Goal: Information Seeking & Learning: Get advice/opinions

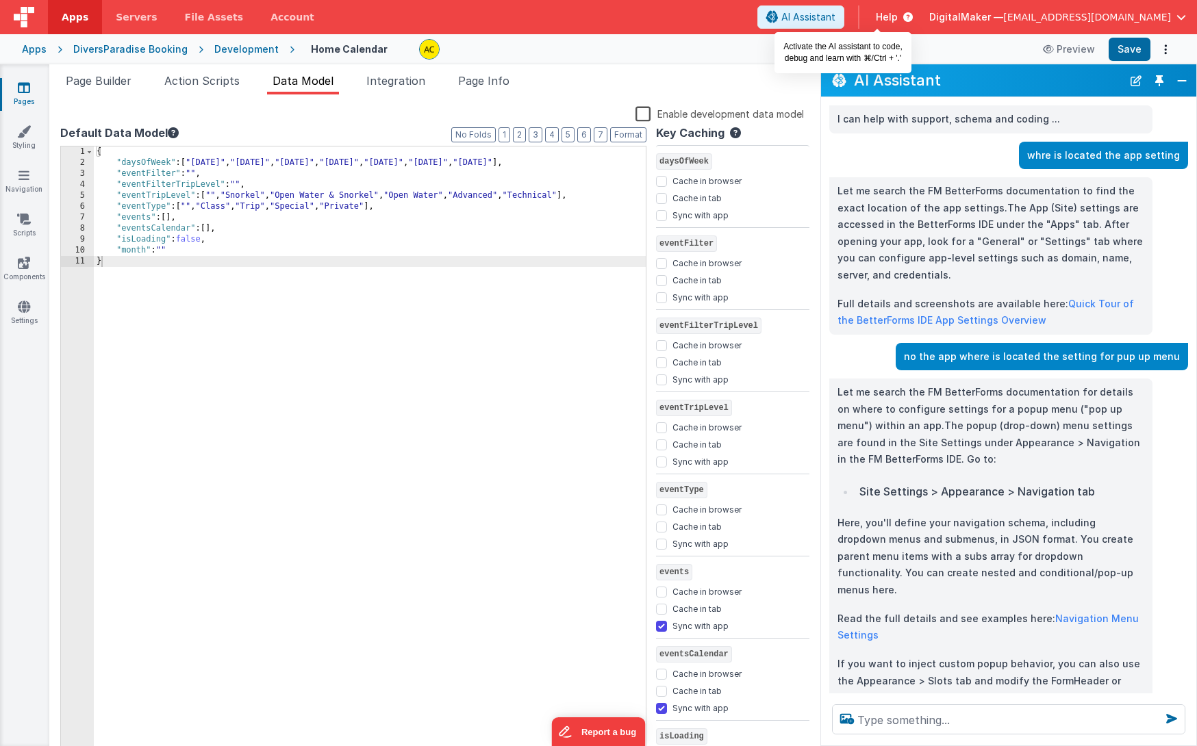
click at [836, 17] on span "AI Assistant" at bounding box center [808, 17] width 54 height 14
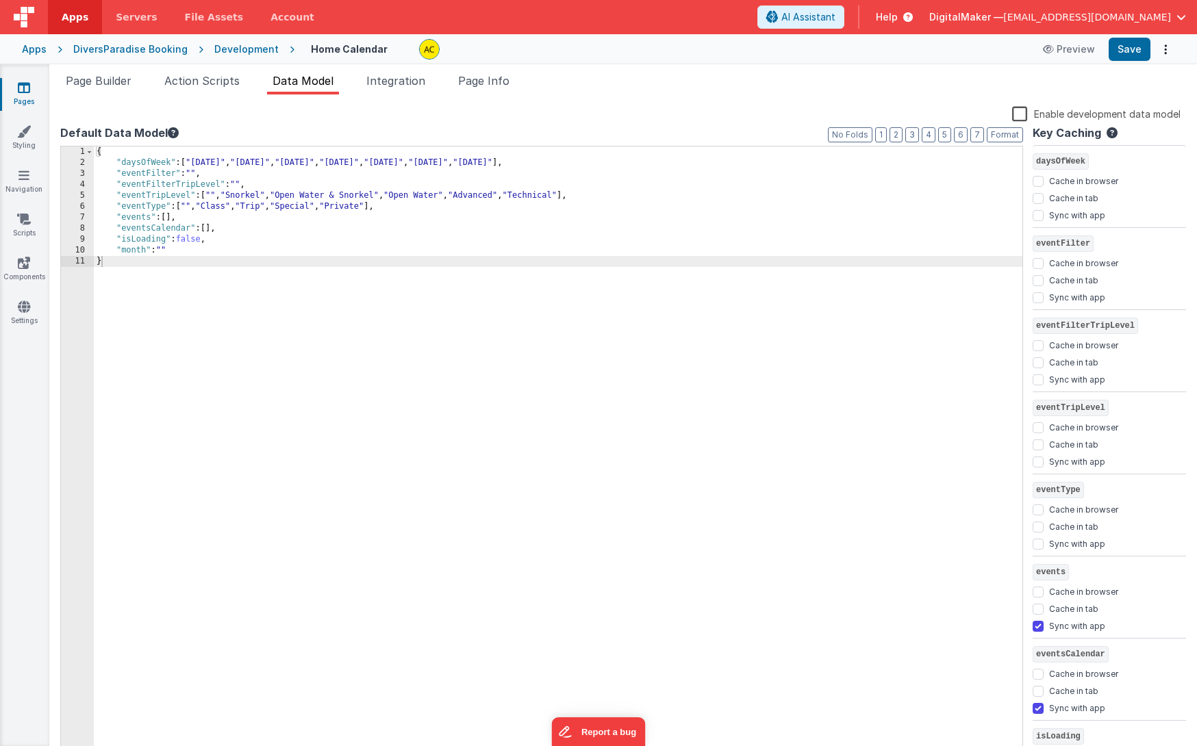
click at [836, 17] on span "AI Assistant" at bounding box center [808, 17] width 54 height 14
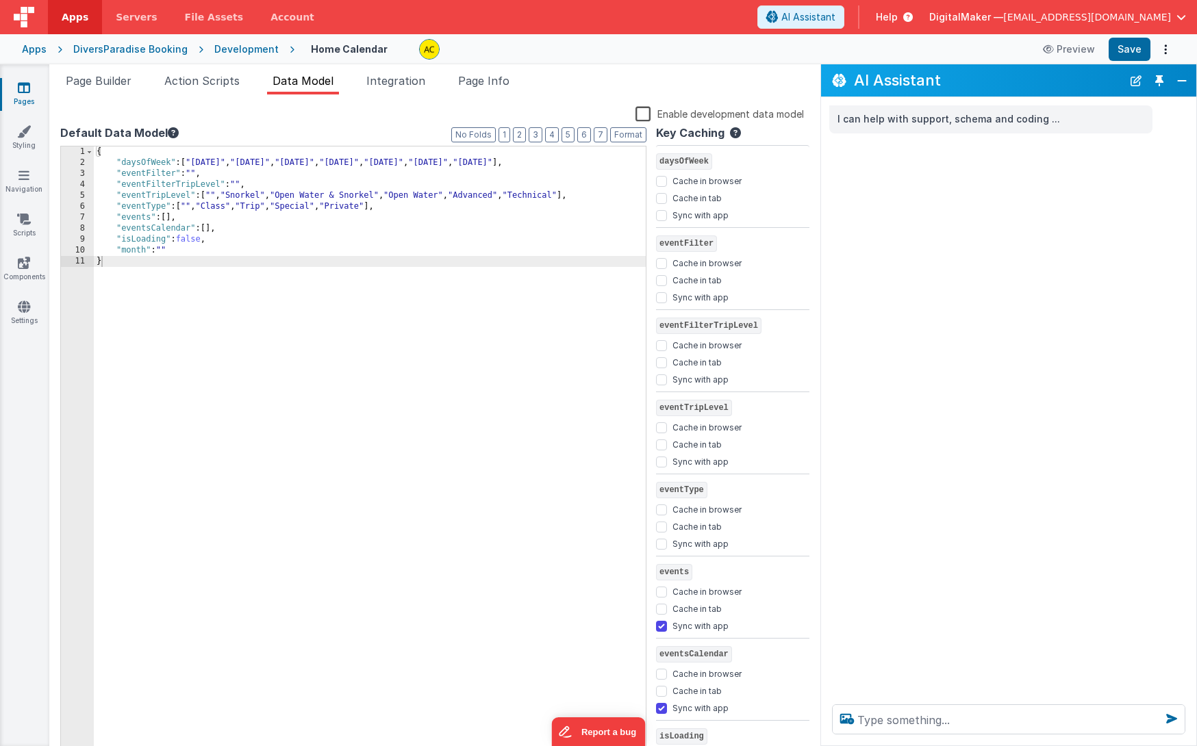
click at [71, 20] on span "Apps" at bounding box center [75, 17] width 27 height 14
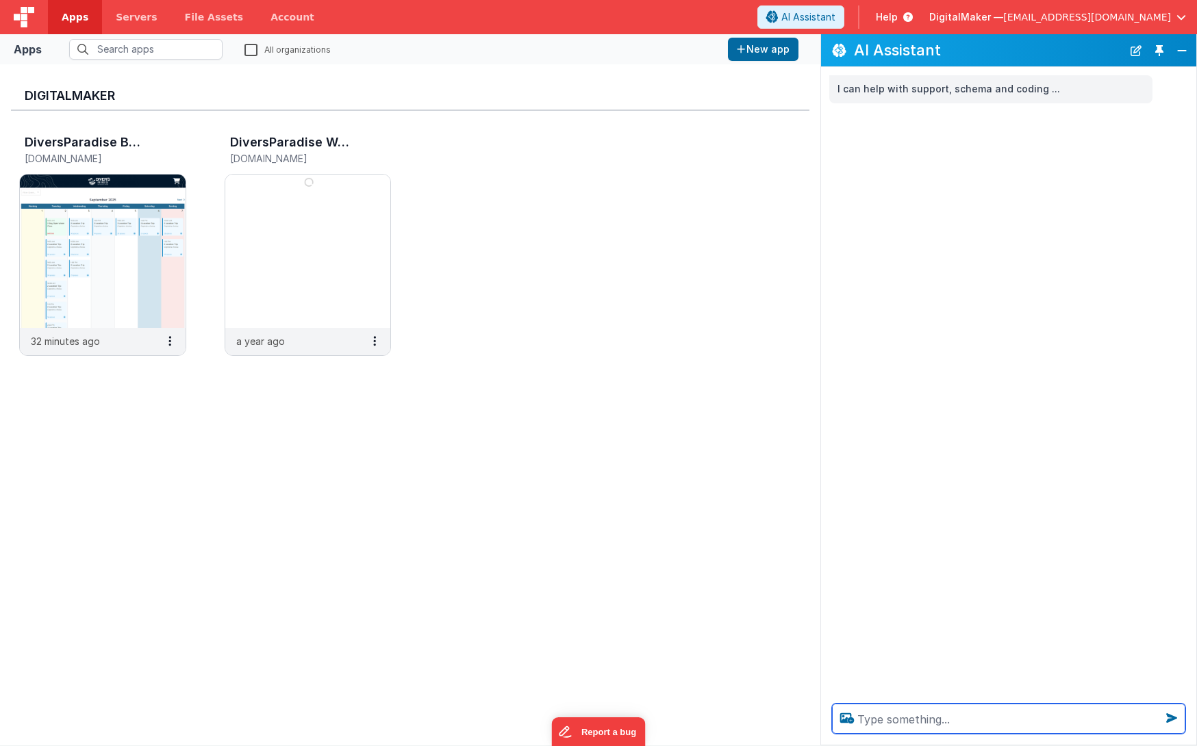
click at [888, 714] on textarea at bounding box center [1008, 719] width 353 height 30
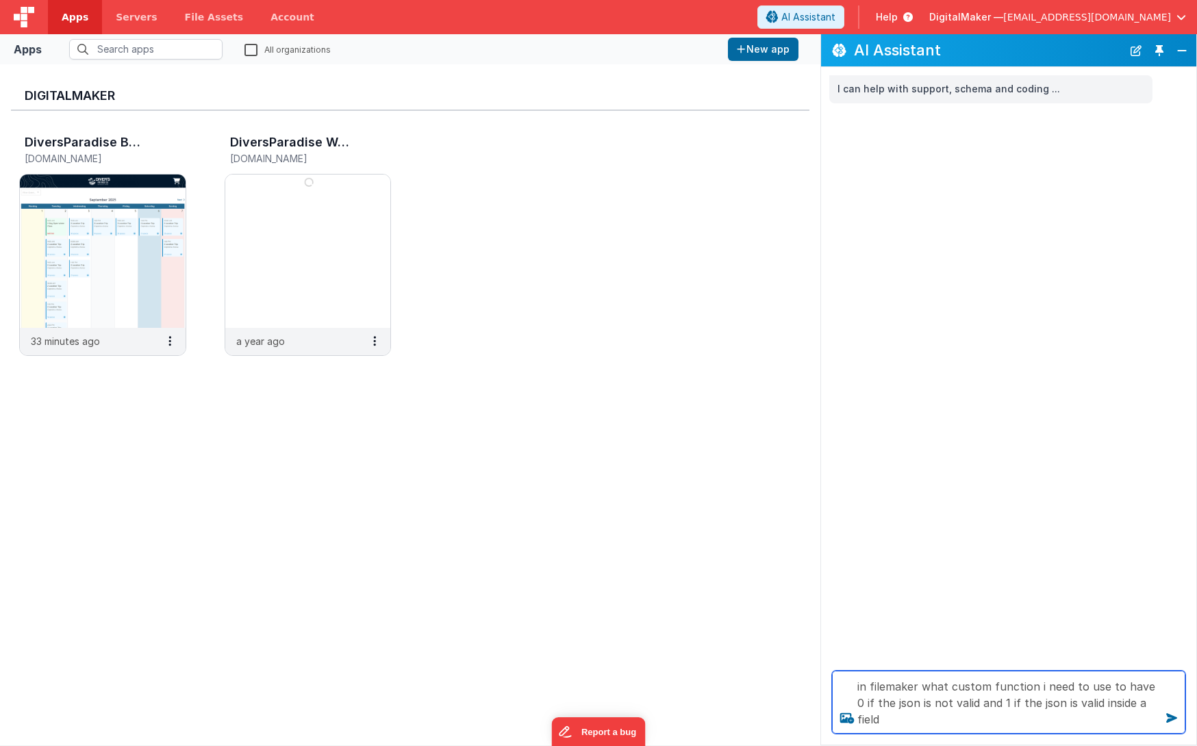
type textarea "in filemaker what custom function i need to use to have 0 if the json is not va…"
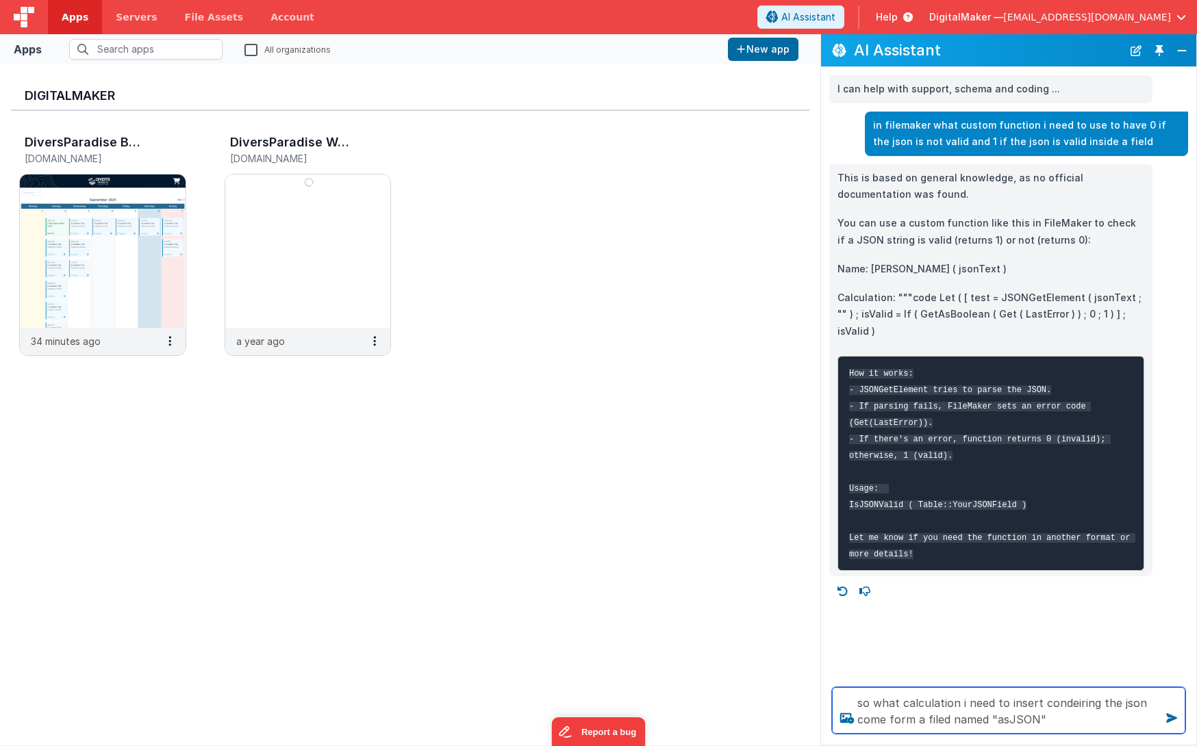
type textarea "so what calculation i need to insert condeiring the json come form a filed name…"
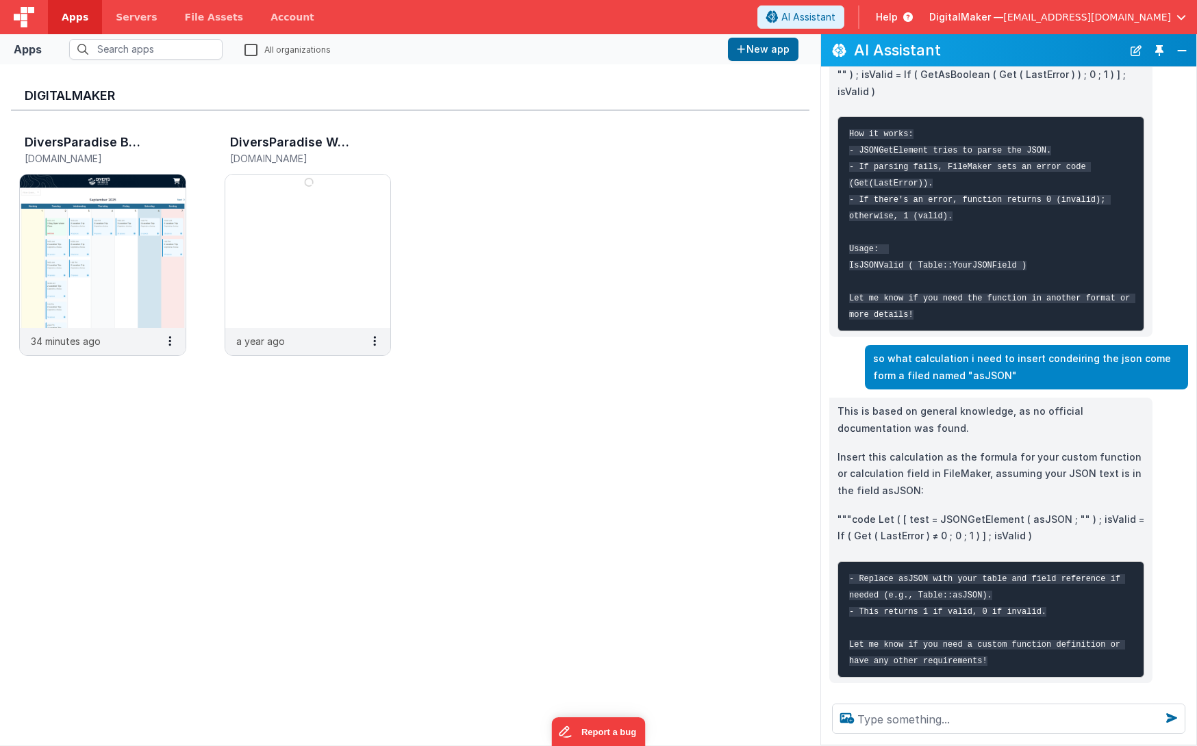
scroll to position [266, 0]
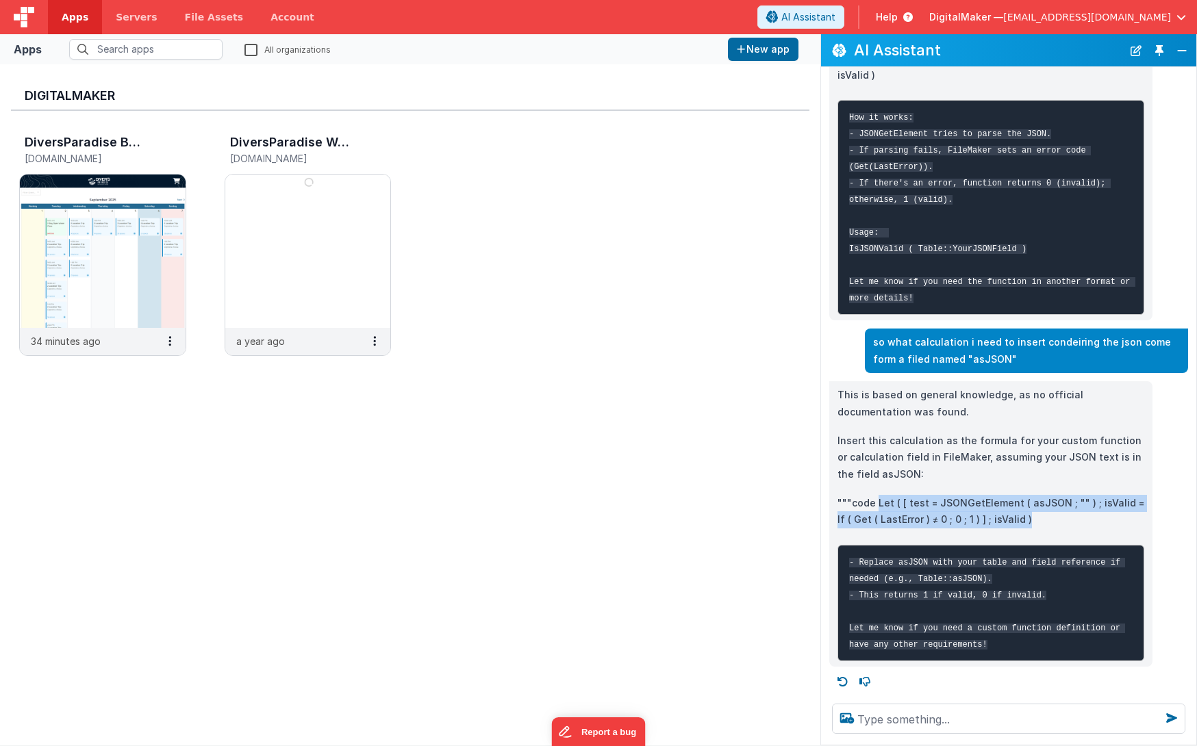
drag, startPoint x: 1020, startPoint y: 506, endPoint x: 879, endPoint y: 487, distance: 143.1
click at [879, 495] on p """"code Let ( [ test = JSONGetElement ( asJSON ; "" ) ; isValid = If ( Get ( La…" at bounding box center [991, 512] width 307 height 34
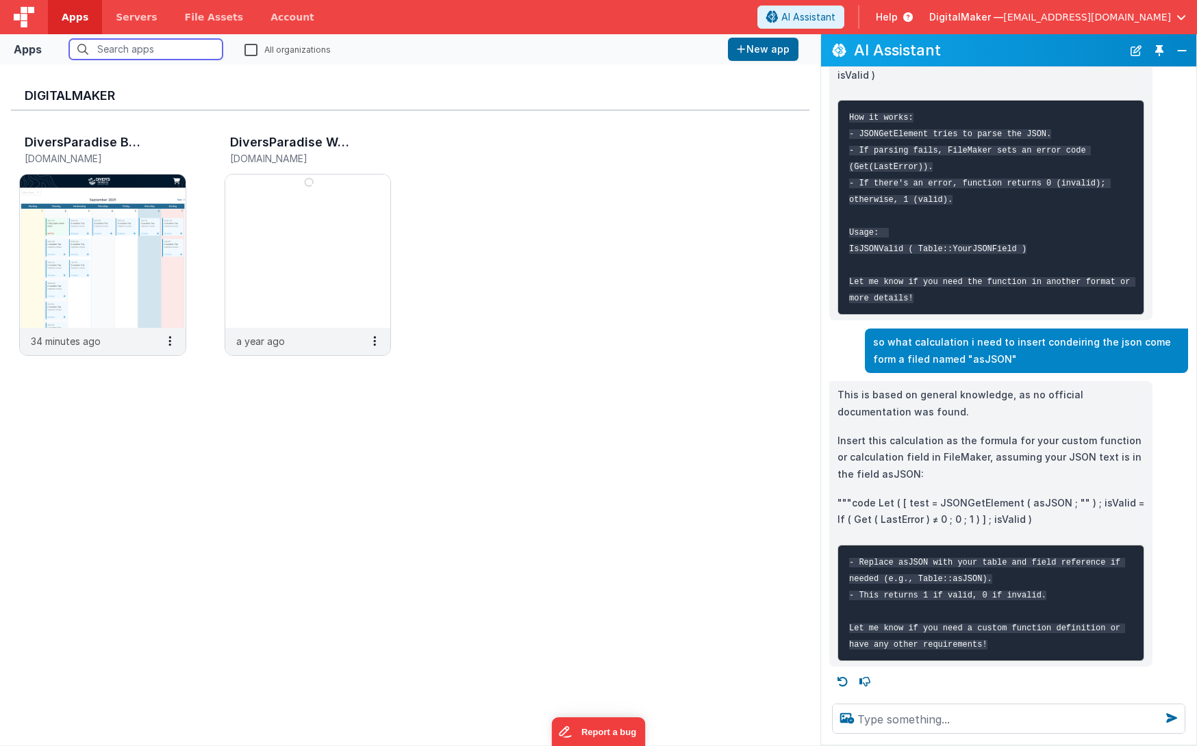
scroll to position [264, 0]
click at [898, 495] on p """"code Let ( [ test = JSONGetElement ( asJSON ; "" ) ; isValid = If ( Get ( La…" at bounding box center [991, 512] width 307 height 34
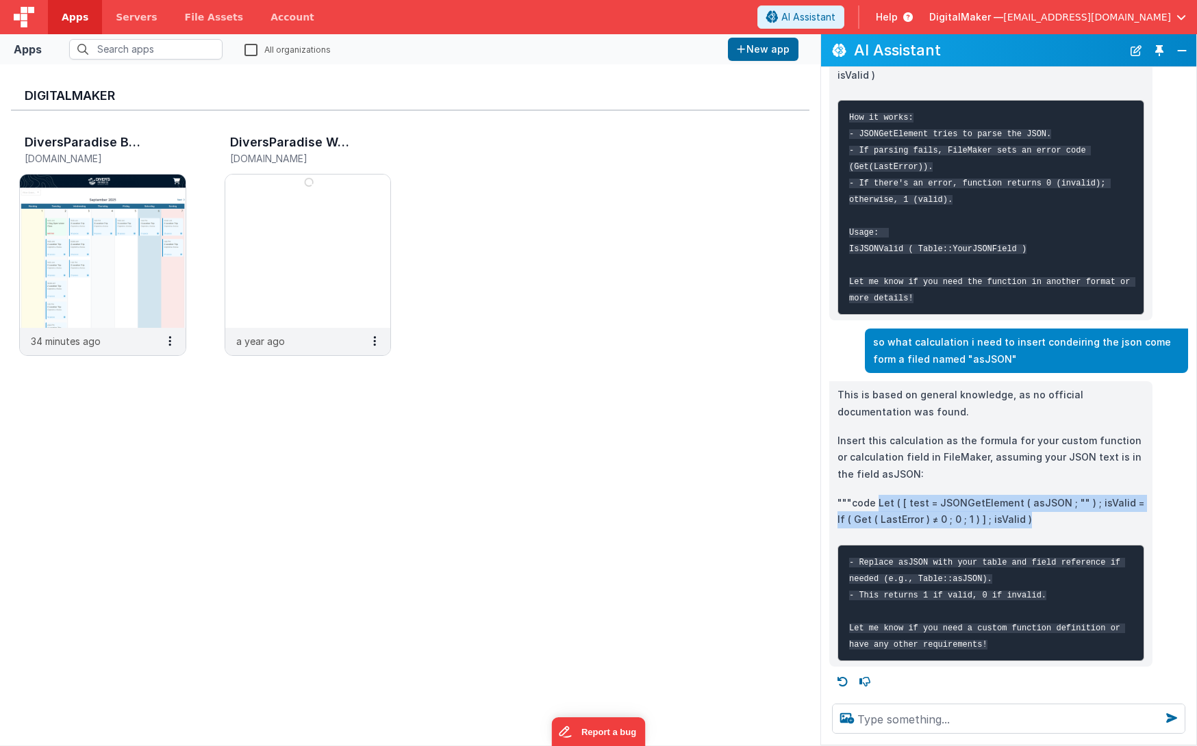
drag, startPoint x: 877, startPoint y: 488, endPoint x: 1018, endPoint y: 509, distance: 142.6
click at [1018, 509] on p """"code Let ( [ test = JSONGetElement ( asJSON ; "" ) ; isValid = If ( Get ( La…" at bounding box center [991, 512] width 307 height 34
copy p "Let ( [ test = JSONGetElement ( asJSON ; "" ) ; isValid = If ( Get ( LastError …"
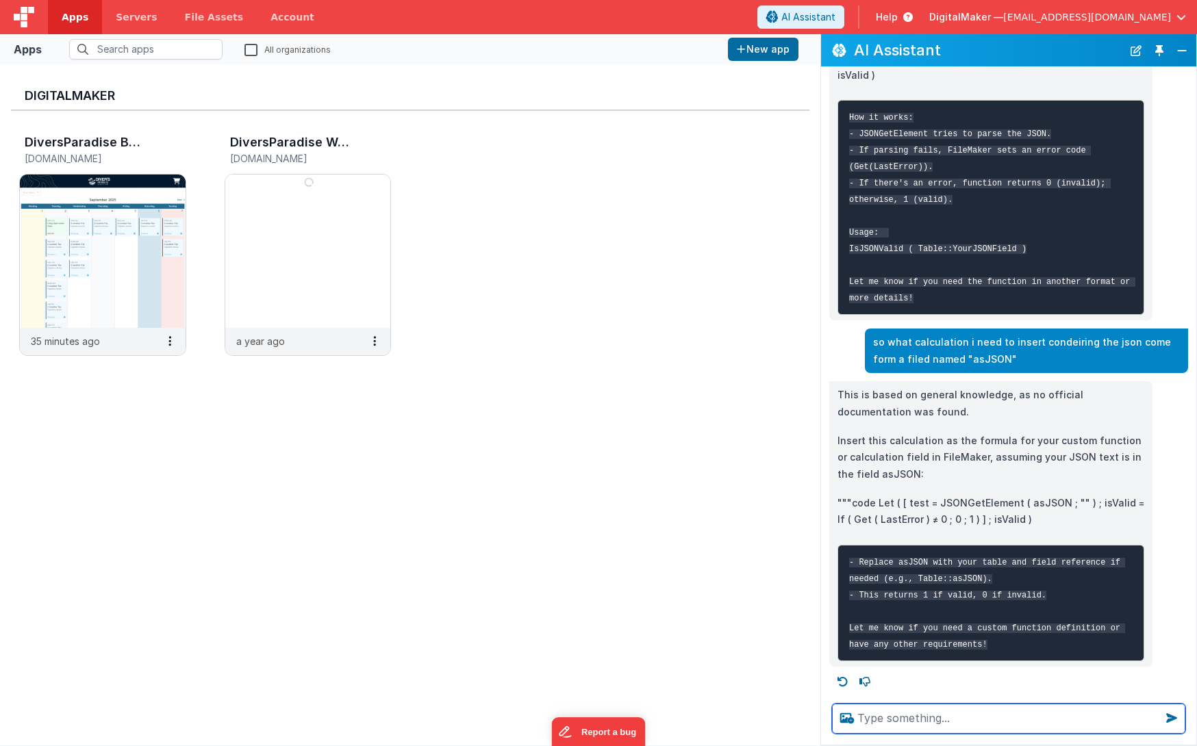
click at [901, 719] on textarea at bounding box center [1008, 719] width 353 height 30
type textarea "not working"
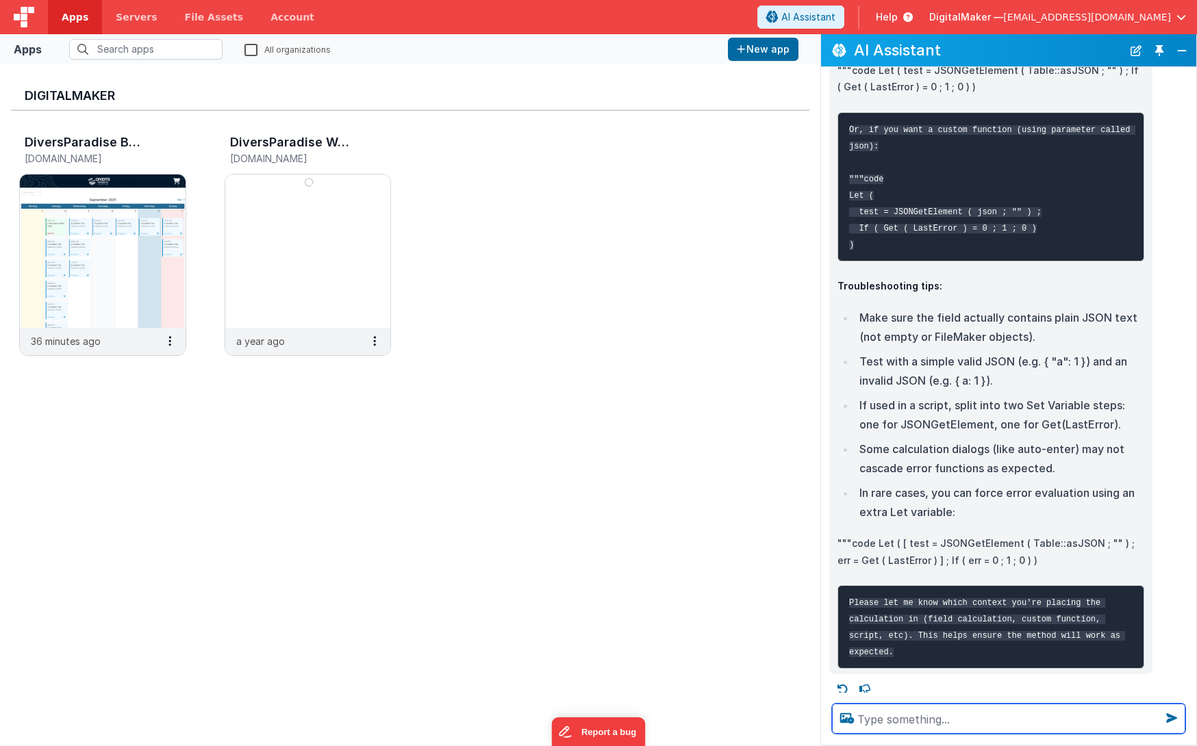
scroll to position [1179, 0]
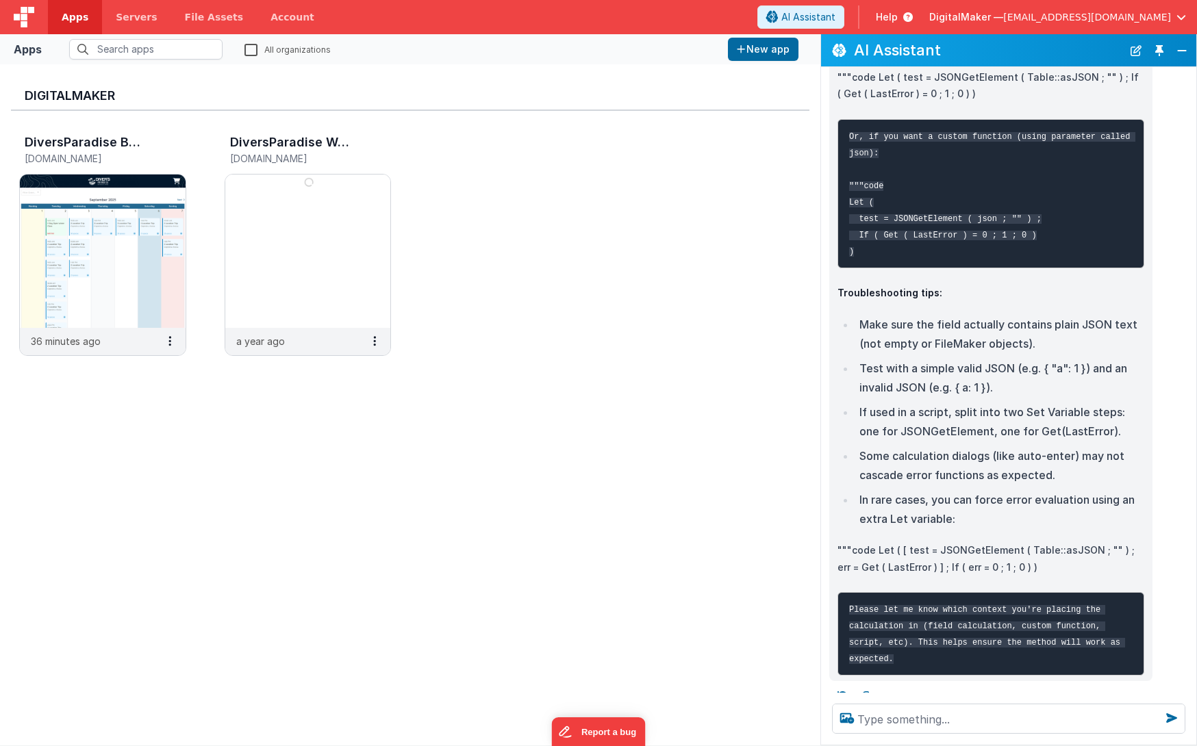
click at [885, 268] on pre "Or, if you want a custom function (using parameter called json): """code Let ( …" at bounding box center [991, 193] width 307 height 149
click at [864, 268] on pre "Or, if you want a custom function (using parameter called json): """code Let ( …" at bounding box center [991, 193] width 307 height 149
drag, startPoint x: 864, startPoint y: 275, endPoint x: 842, endPoint y: 209, distance: 69.7
click at [842, 209] on pre "Or, if you want a custom function (using parameter called json): """code Let ( …" at bounding box center [991, 193] width 307 height 149
click at [852, 257] on code "Or, if you want a custom function (using parameter called json): """code Let ( …" at bounding box center [992, 194] width 286 height 125
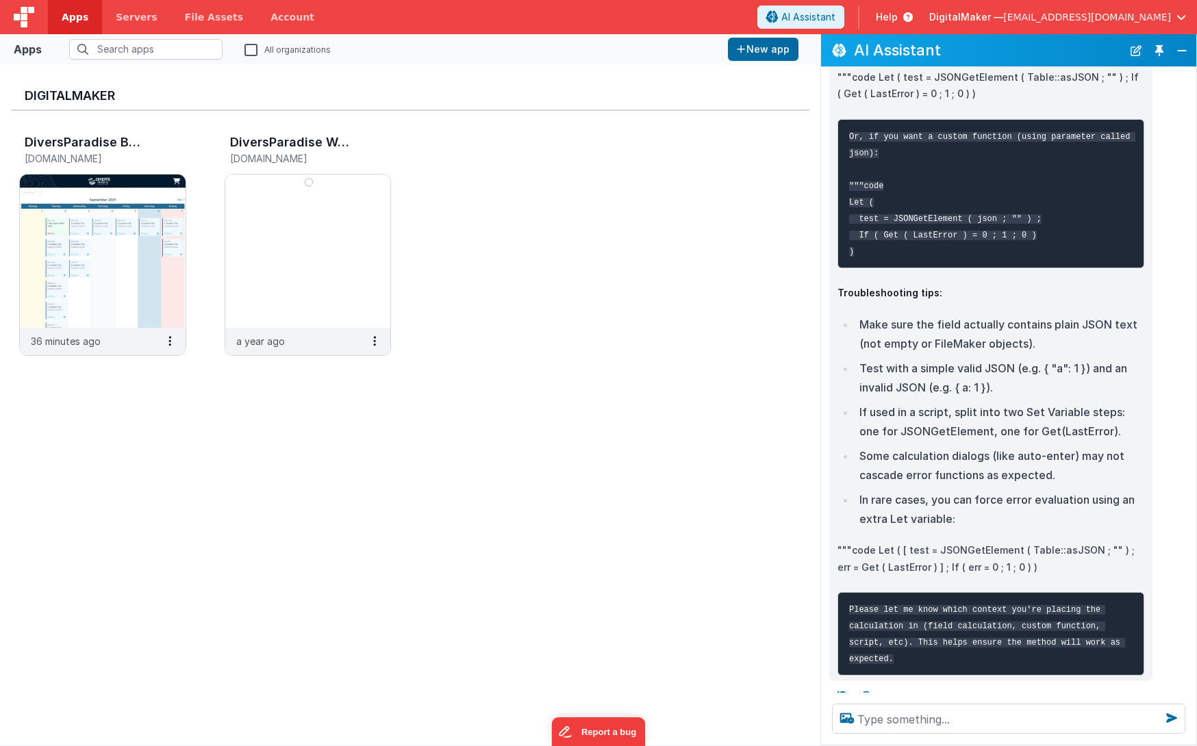
drag, startPoint x: 858, startPoint y: 273, endPoint x: 839, endPoint y: 210, distance: 65.2
click at [839, 210] on pre "Or, if you want a custom function (using parameter called json): """code Let ( …" at bounding box center [991, 193] width 307 height 149
copy code """"code Let ( test = JSONGetElement ( json ; "" ) ; If ( Get ( LastError ) = 0 …"
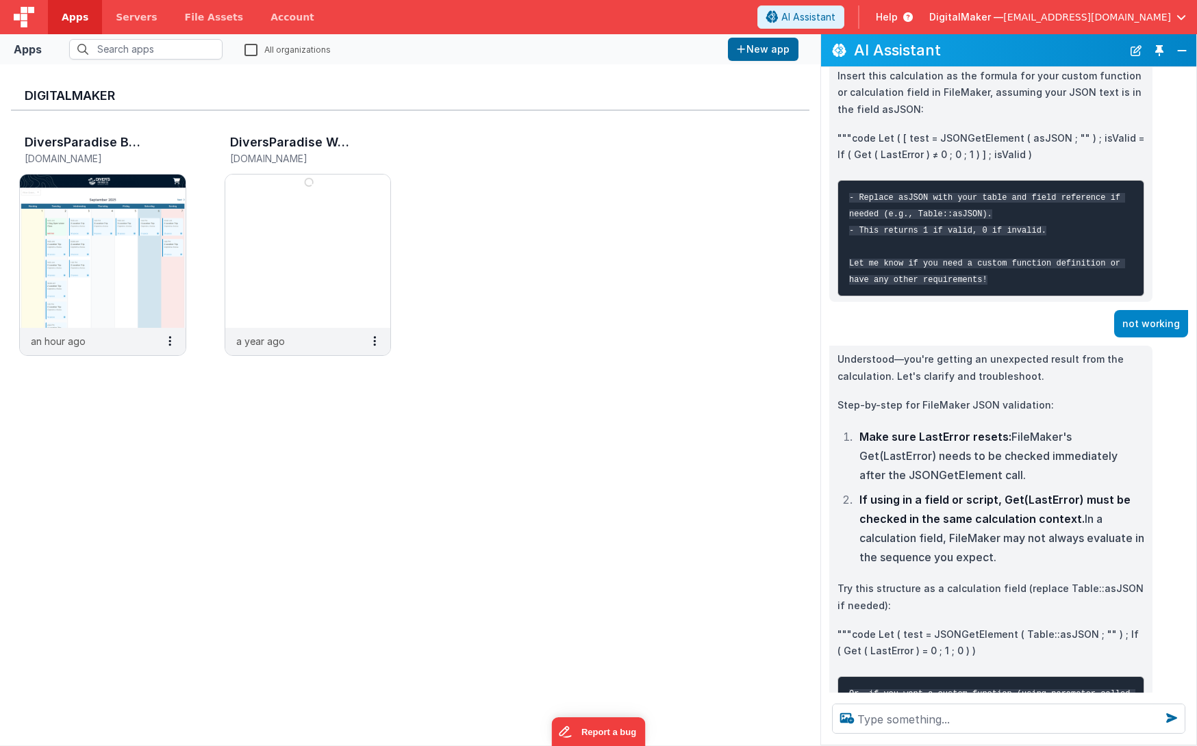
scroll to position [1232, 0]
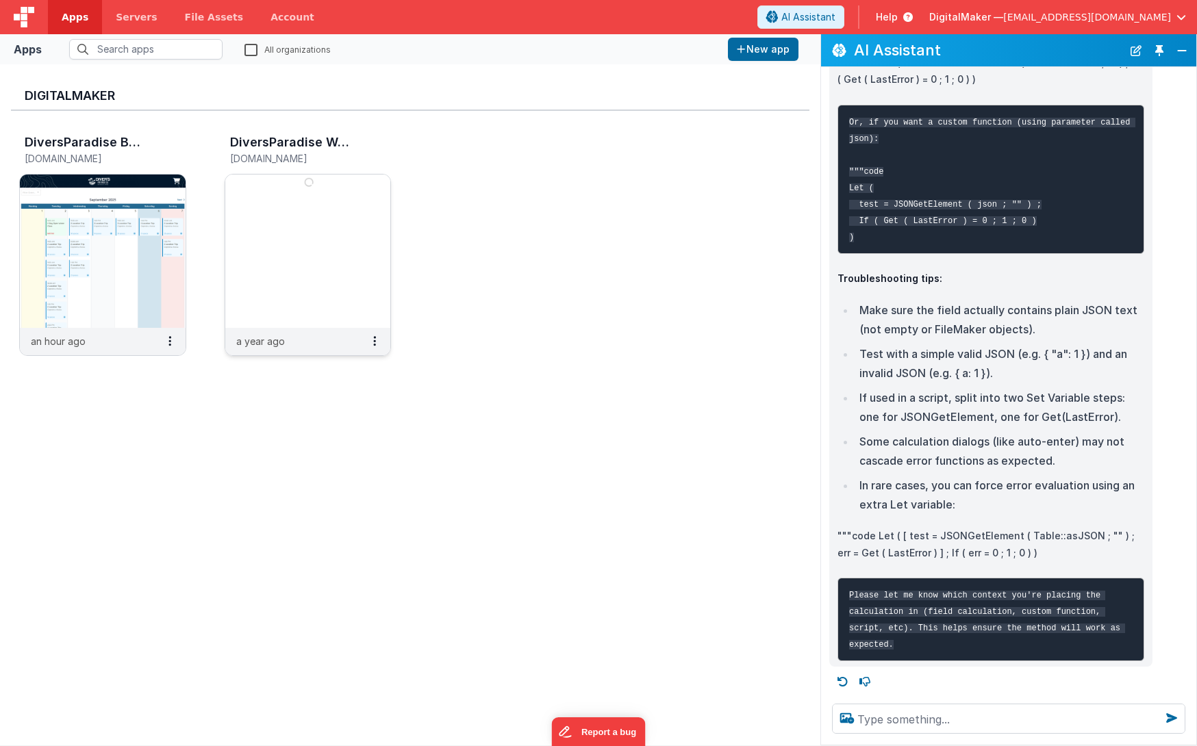
click at [375, 288] on img at bounding box center [308, 251] width 166 height 153
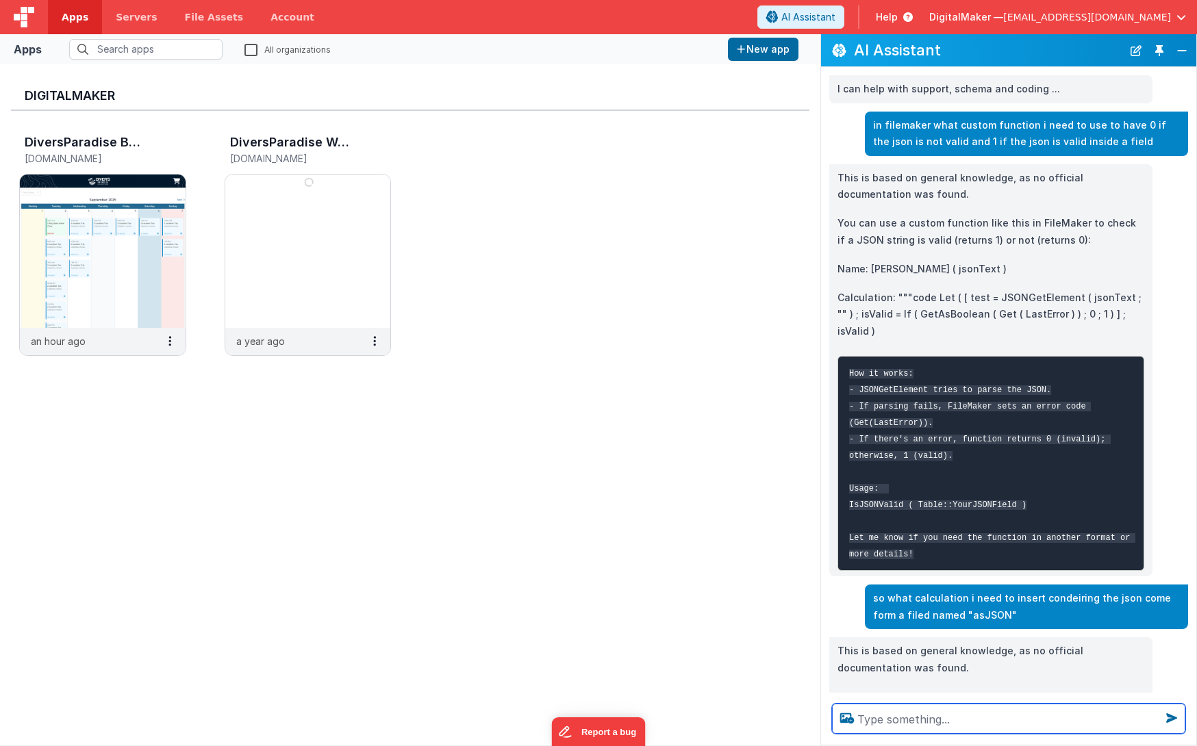
click at [907, 712] on textarea at bounding box center [1008, 719] width 353 height 30
